Goal: Transaction & Acquisition: Purchase product/service

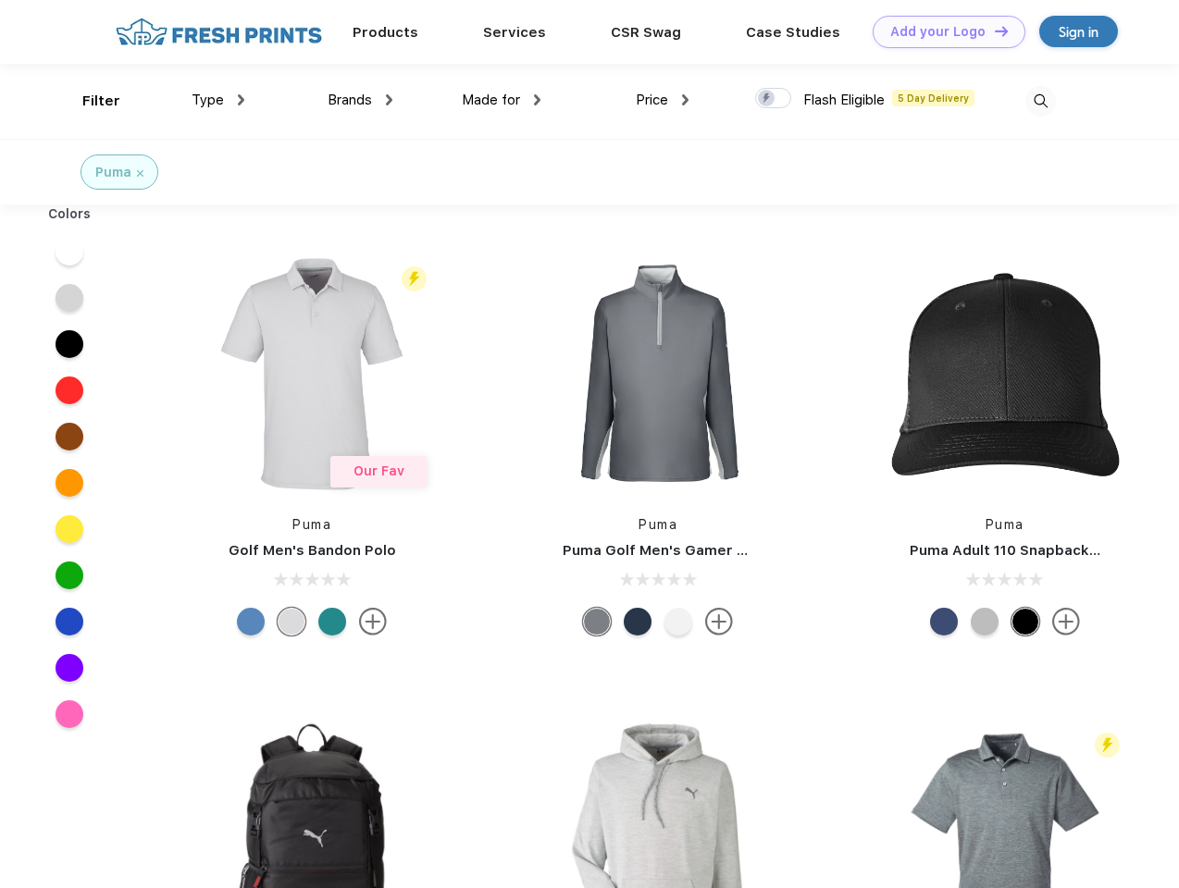
click at [942, 31] on link "Add your Logo Design Tool" at bounding box center [949, 32] width 153 height 32
click at [0, 0] on div "Design Tool" at bounding box center [0, 0] width 0 height 0
click at [993, 31] on link "Add your Logo Design Tool" at bounding box center [949, 32] width 153 height 32
click at [89, 101] on div "Filter" at bounding box center [101, 101] width 38 height 21
click at [218, 100] on span "Type" at bounding box center [208, 100] width 32 height 17
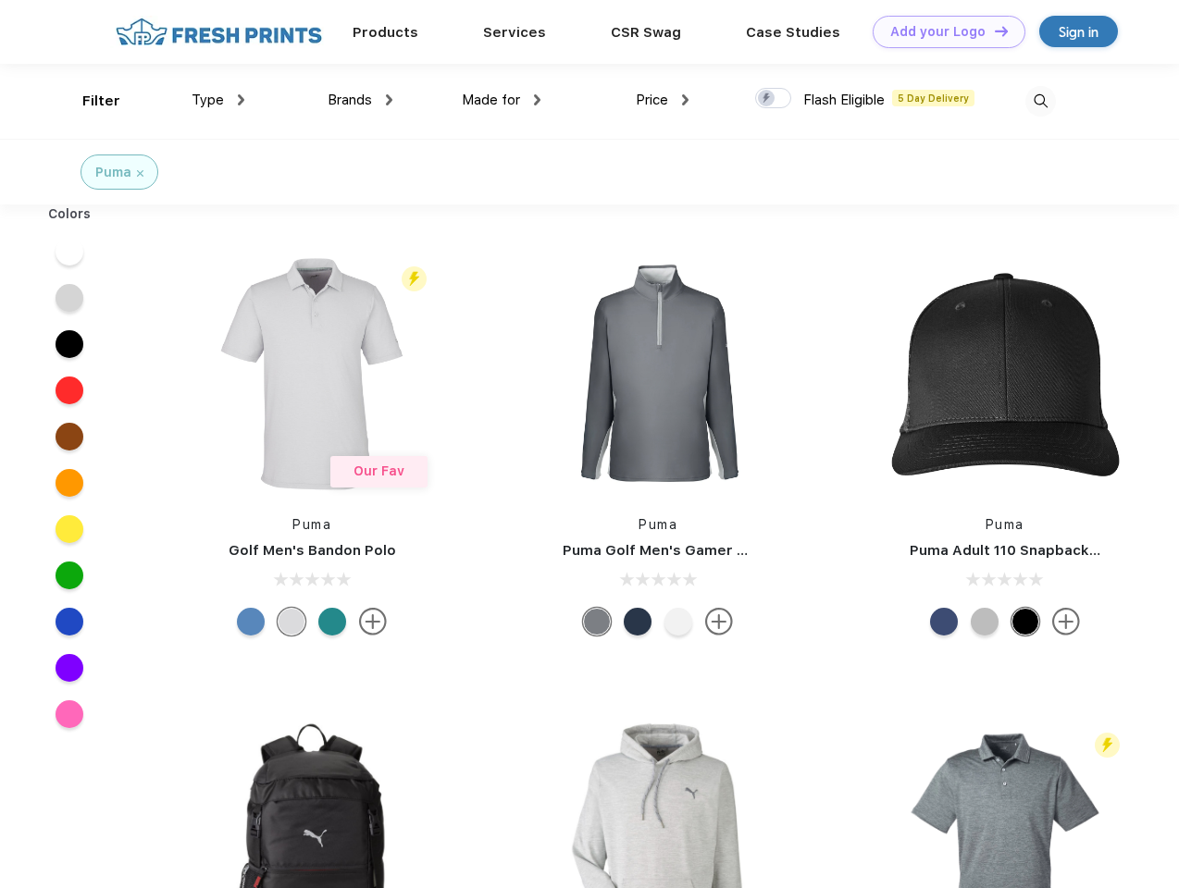
click at [360, 100] on span "Brands" at bounding box center [350, 100] width 44 height 17
click at [502, 100] on span "Made for" at bounding box center [491, 100] width 58 height 17
click at [663, 100] on span "Price" at bounding box center [652, 100] width 32 height 17
click at [774, 99] on div at bounding box center [773, 98] width 36 height 20
click at [767, 99] on input "checkbox" at bounding box center [761, 93] width 12 height 12
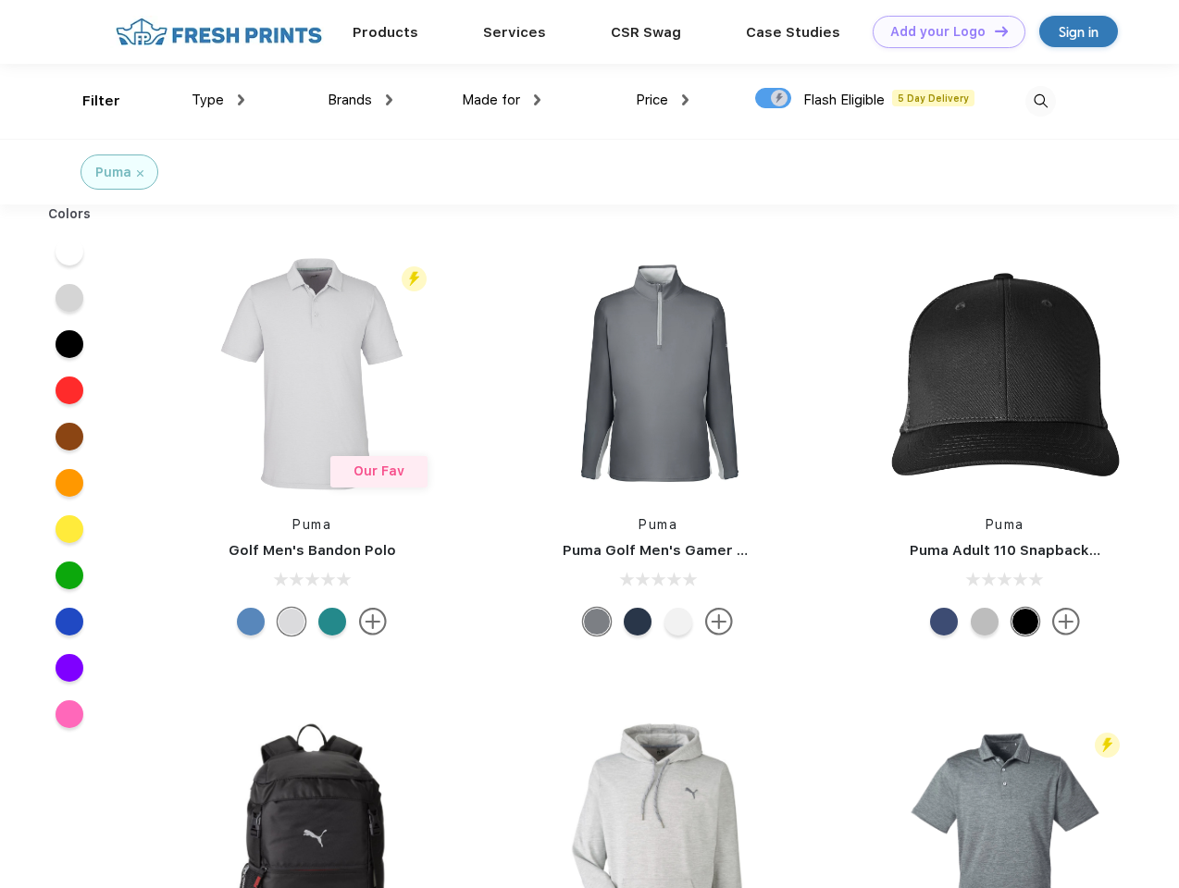
click at [1040, 101] on img at bounding box center [1040, 101] width 31 height 31
